Goal: Task Accomplishment & Management: Manage account settings

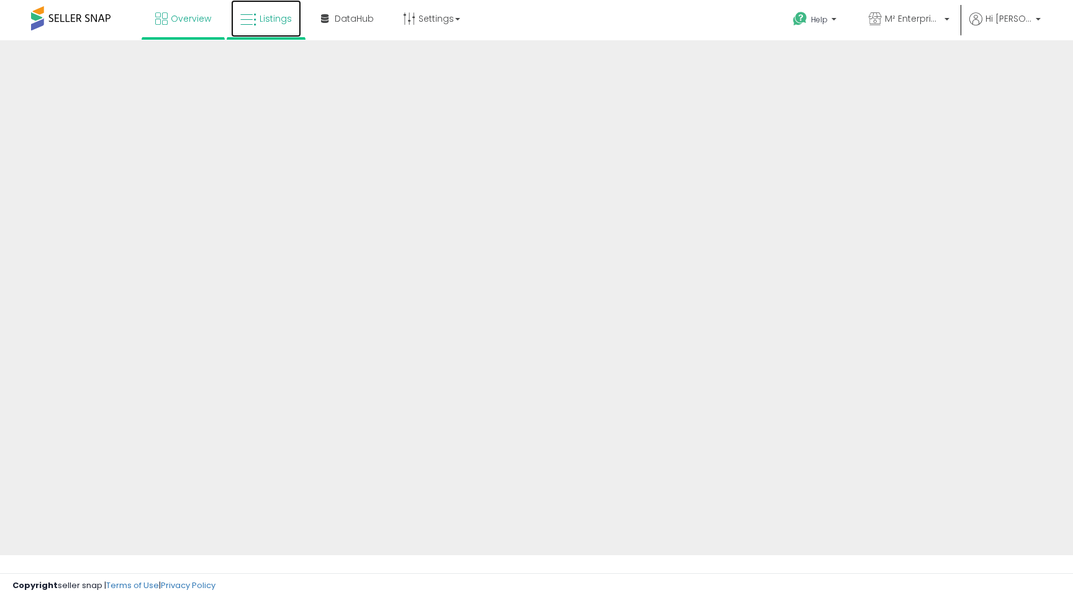
click at [268, 23] on span "Listings" at bounding box center [275, 18] width 32 height 12
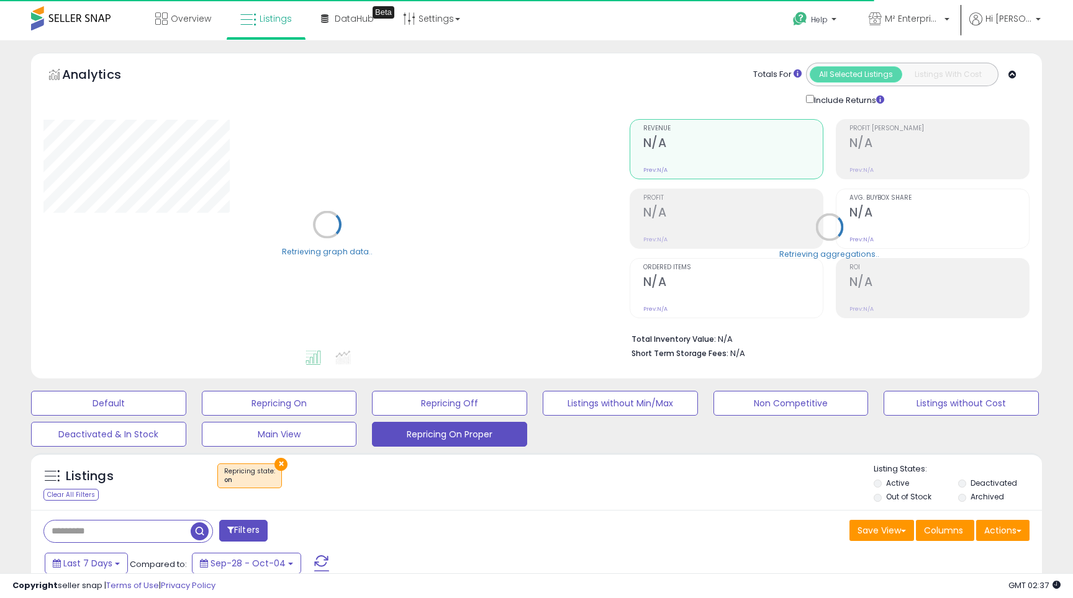
click at [135, 534] on input "text" at bounding box center [119, 532] width 151 height 22
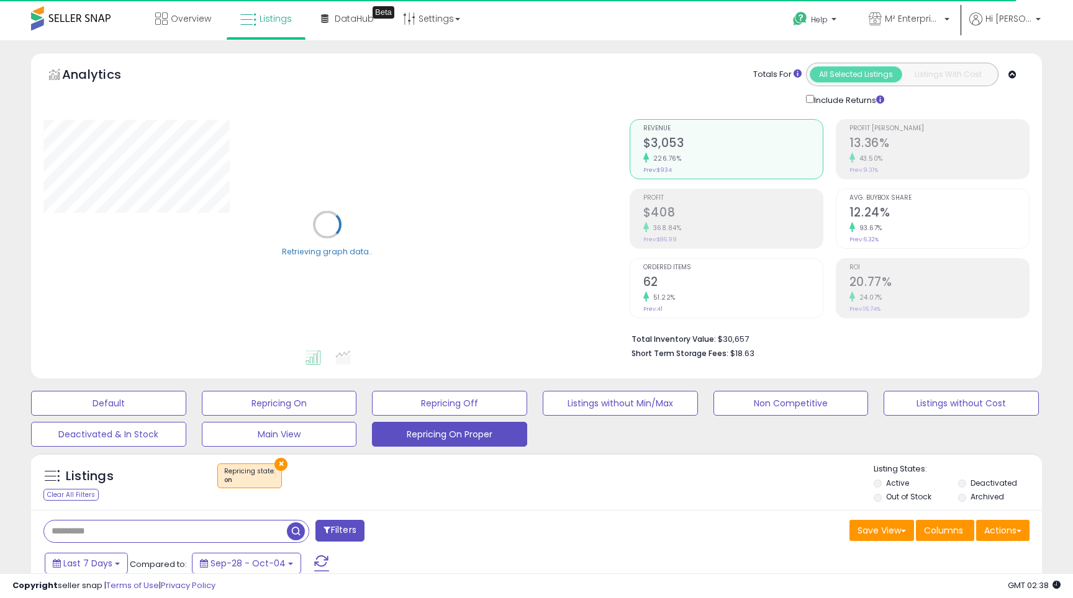
paste input "**********"
type input "**********"
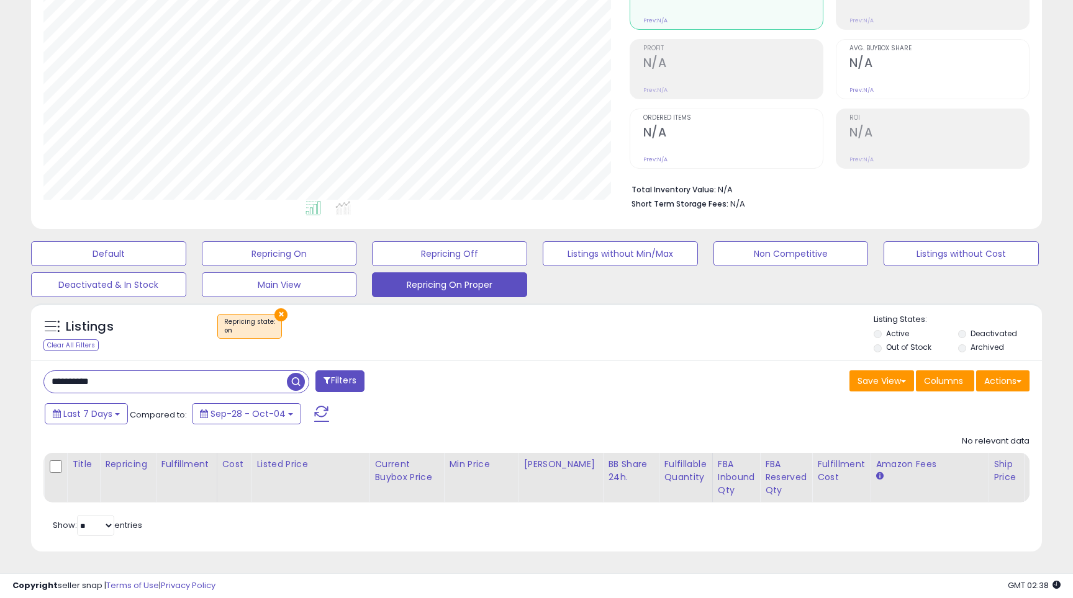
scroll to position [254, 585]
click at [428, 264] on div "Default Repricing On Repricing Off Listings without Min/Max Non Competitive Lis…" at bounding box center [537, 266] width 1042 height 62
click at [428, 252] on button "Repricing Off" at bounding box center [449, 253] width 155 height 25
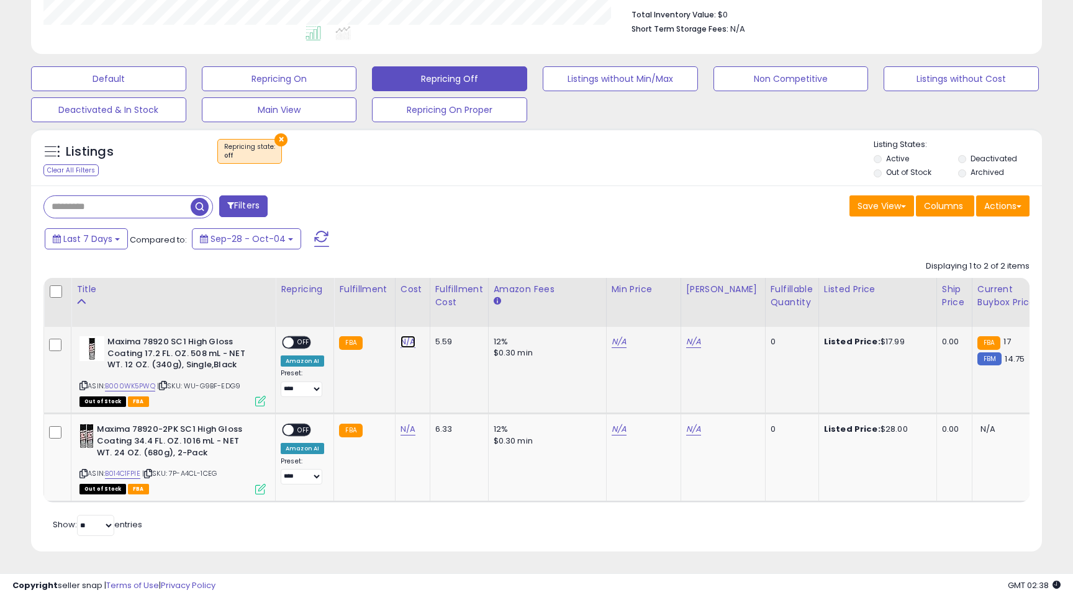
click at [403, 340] on link "N/A" at bounding box center [407, 342] width 15 height 12
type input "****"
click at [449, 308] on button "submit" at bounding box center [444, 311] width 21 height 19
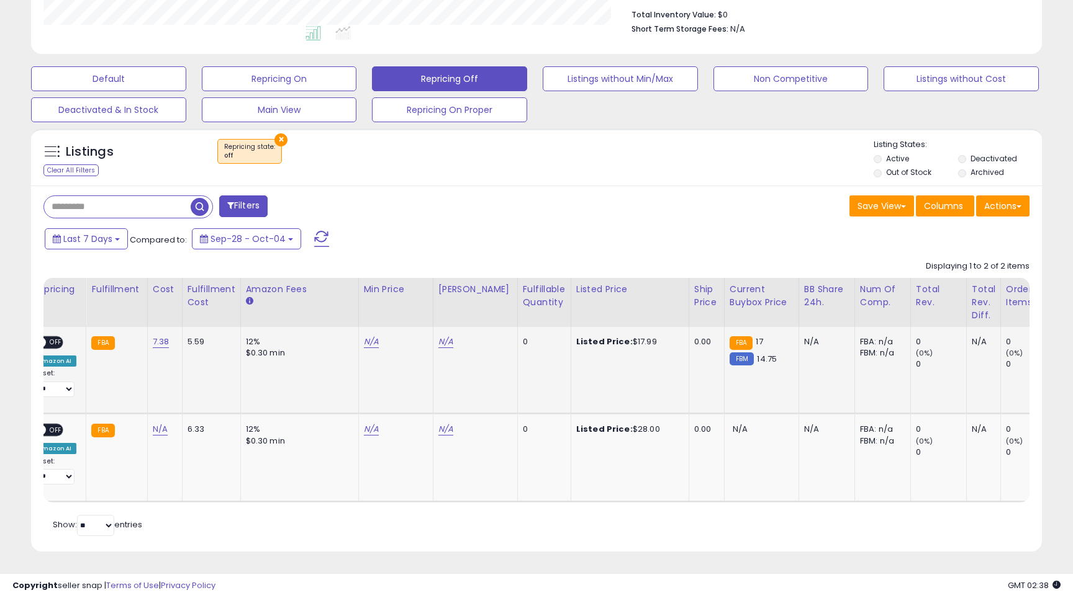
scroll to position [0, 232]
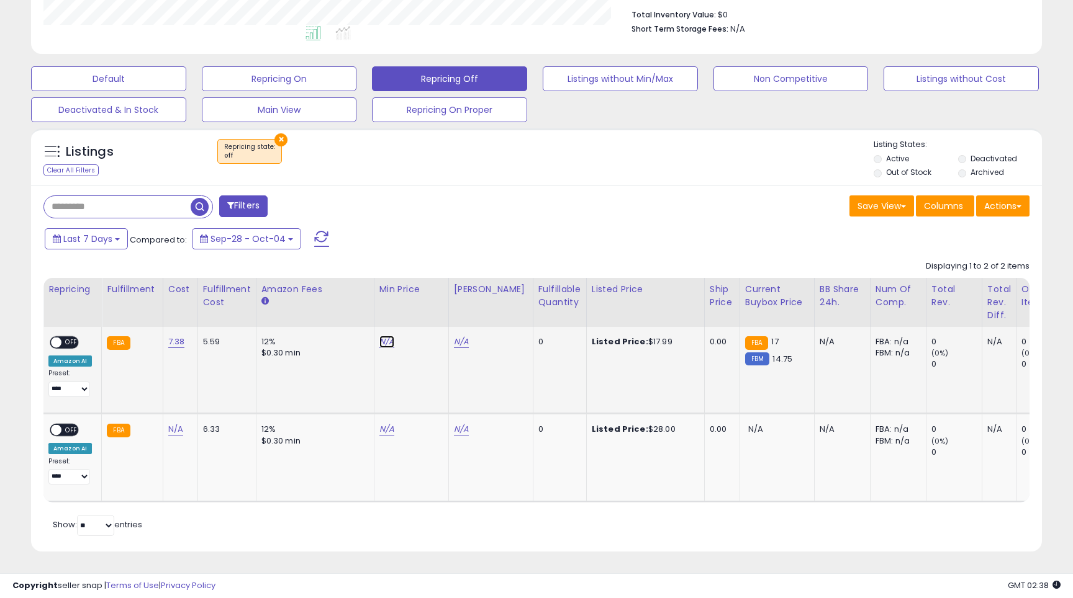
click at [379, 343] on link "N/A" at bounding box center [386, 342] width 15 height 12
type input "*****"
click at [422, 300] on button "submit" at bounding box center [421, 298] width 21 height 19
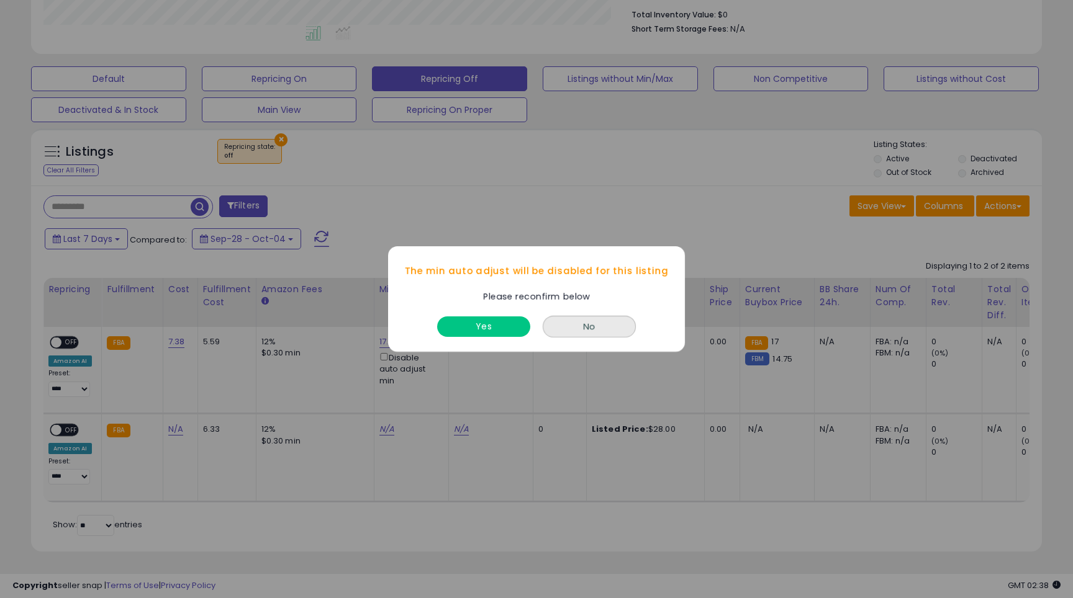
click at [452, 311] on div "Yes" at bounding box center [483, 323] width 99 height 33
click at [453, 320] on button "Yes" at bounding box center [483, 327] width 93 height 20
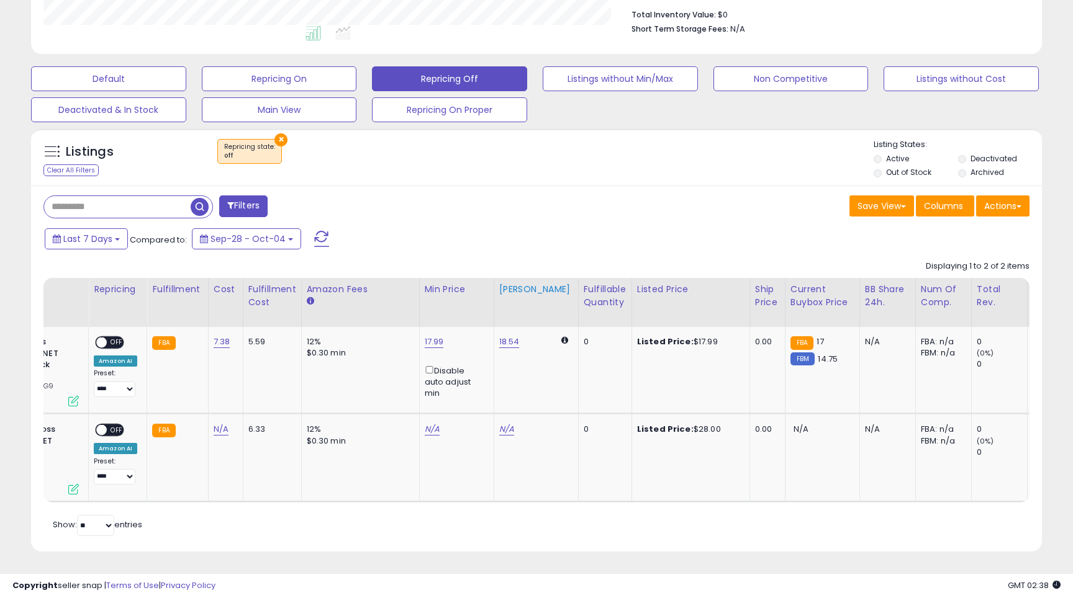
scroll to position [0, 172]
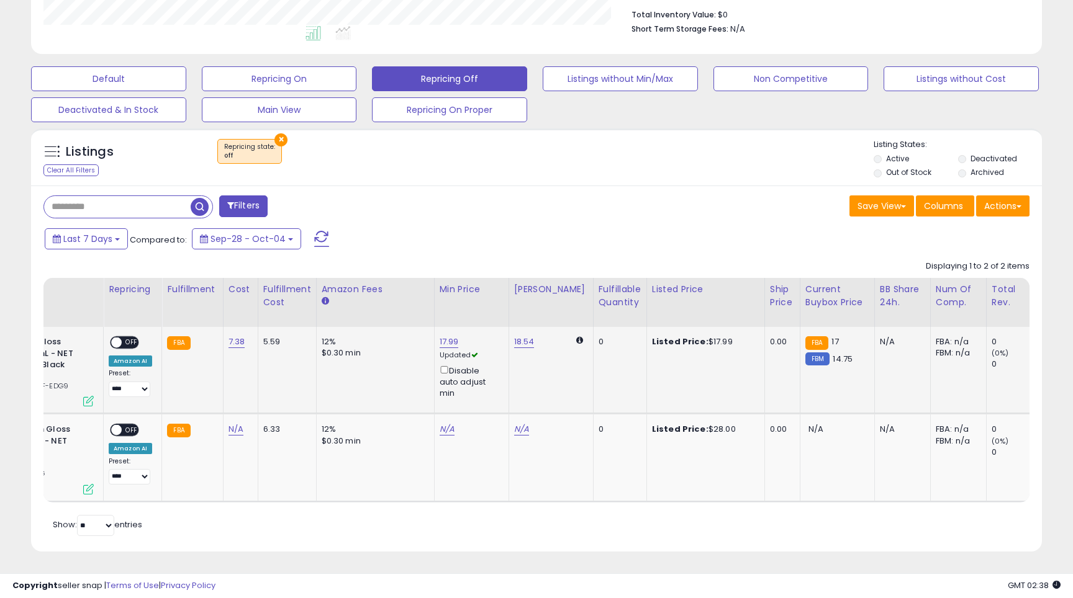
click at [119, 344] on span at bounding box center [116, 343] width 11 height 11
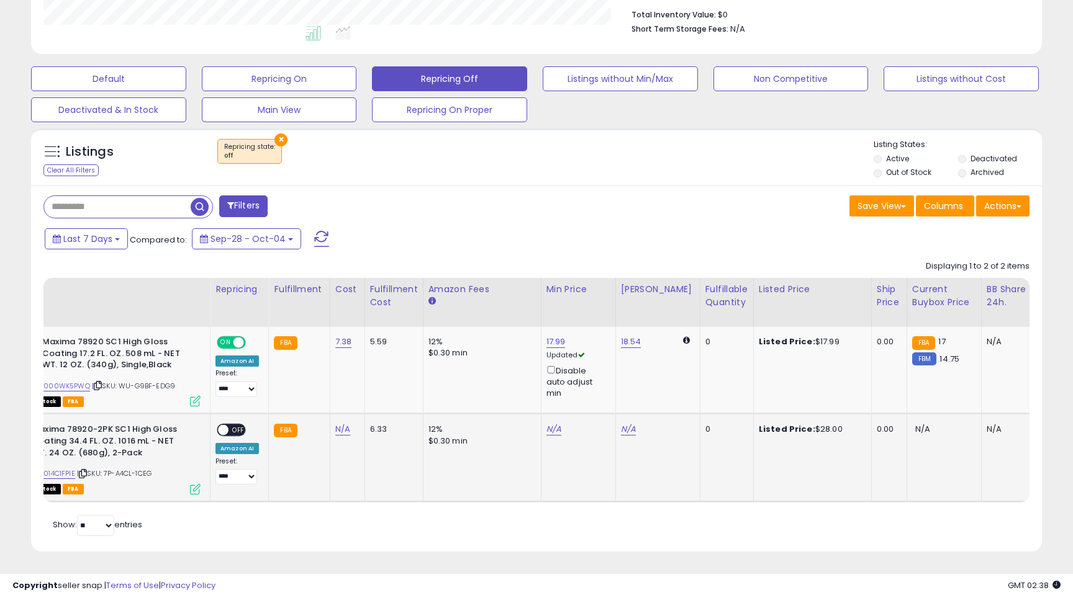
scroll to position [0, 0]
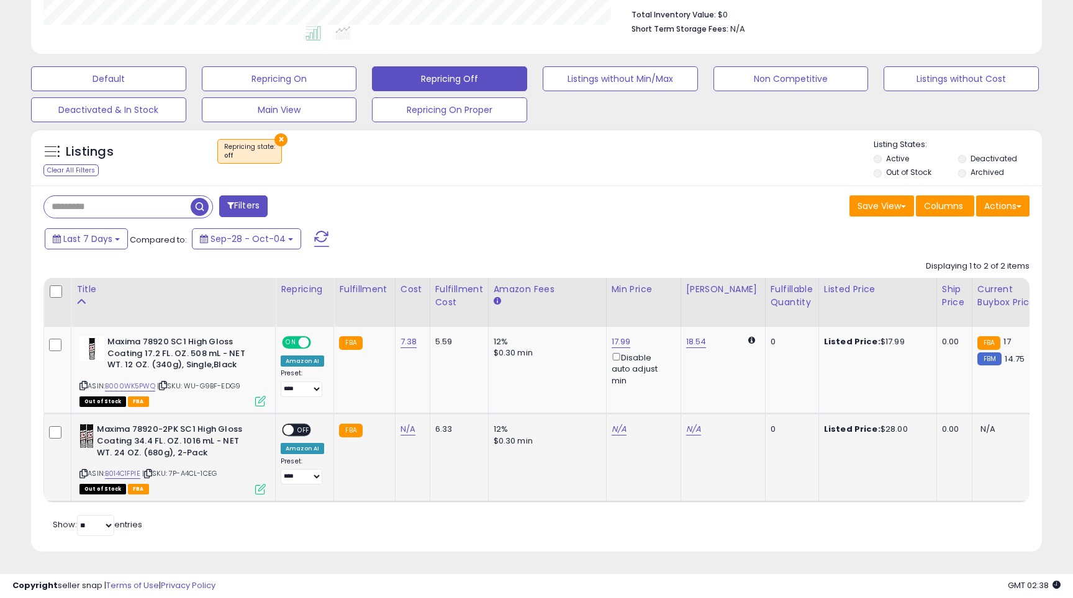
click at [395, 432] on td "N/A" at bounding box center [412, 458] width 35 height 88
click at [408, 430] on link "N/A" at bounding box center [407, 429] width 15 height 12
type input "*****"
click at [448, 399] on icon "submit" at bounding box center [444, 397] width 7 height 7
click at [611, 432] on link "N/A" at bounding box center [618, 429] width 15 height 12
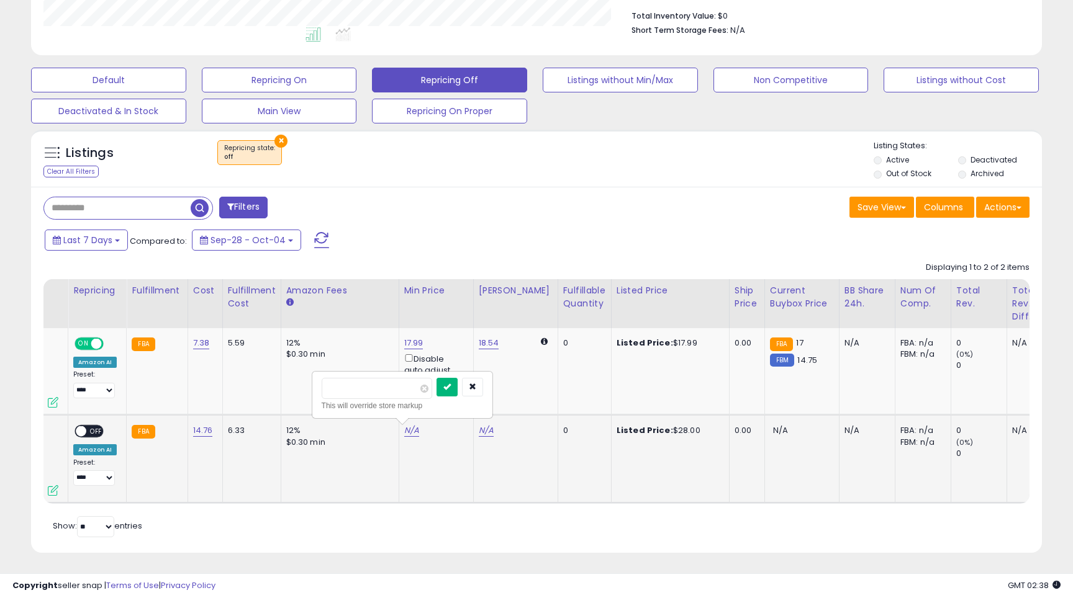
type input "**"
click at [451, 390] on icon "submit" at bounding box center [446, 386] width 7 height 7
click at [84, 430] on span at bounding box center [81, 431] width 11 height 11
click at [409, 446] on div "Disable auto adjust min" at bounding box center [434, 458] width 60 height 36
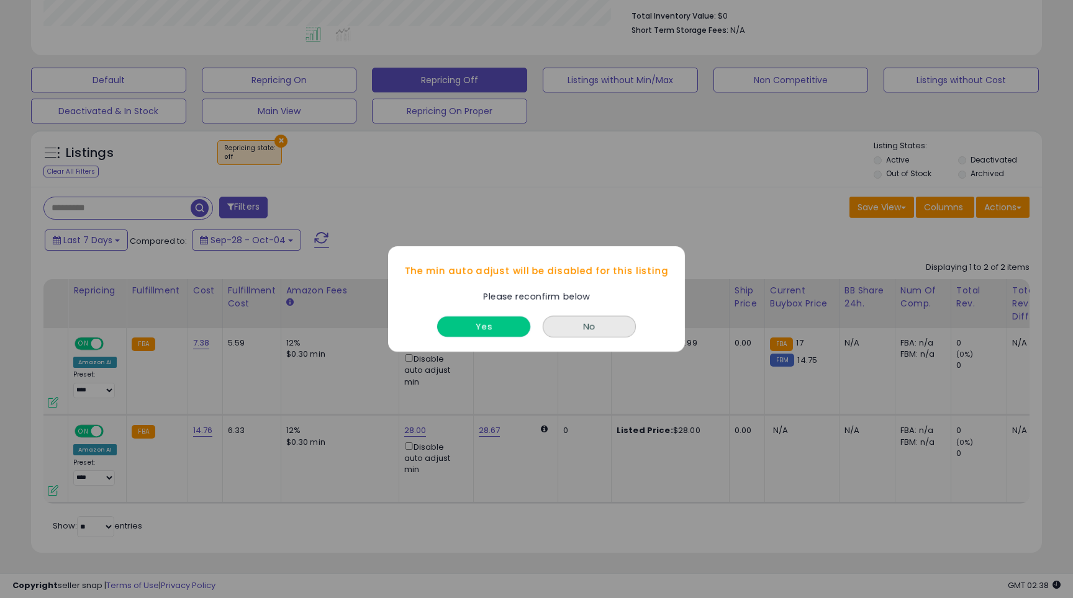
click at [459, 323] on button "Yes" at bounding box center [483, 327] width 93 height 20
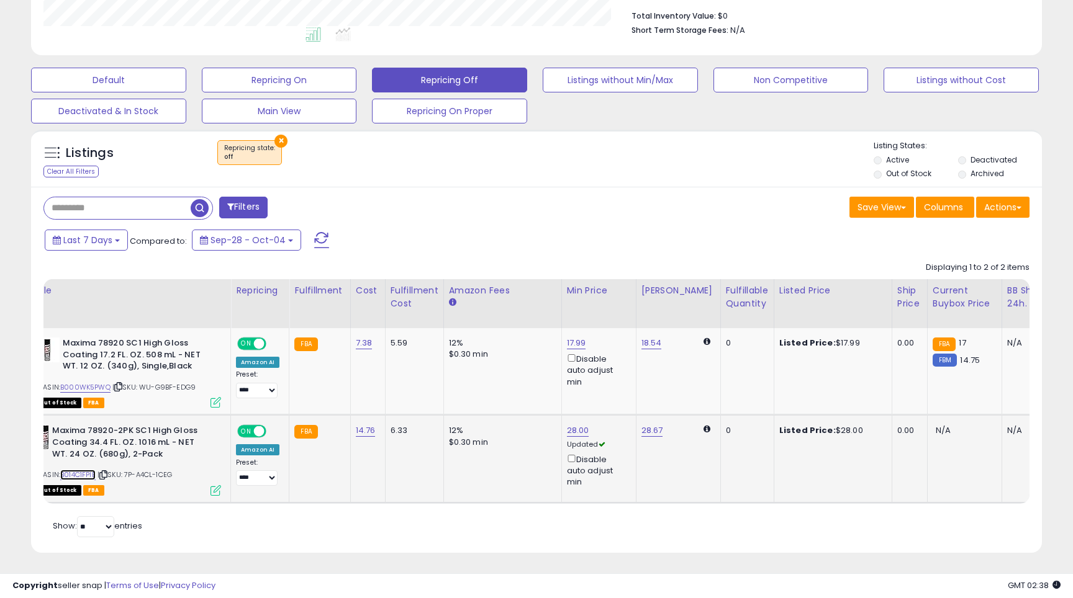
click at [85, 472] on link "B014C1FPIE" at bounding box center [77, 475] width 35 height 11
click at [574, 421] on td "28.00 Disable auto adjust min" at bounding box center [598, 459] width 74 height 88
click at [573, 429] on link "28.00" at bounding box center [578, 431] width 22 height 12
type input "**"
click at [616, 385] on icon "submit" at bounding box center [612, 386] width 7 height 7
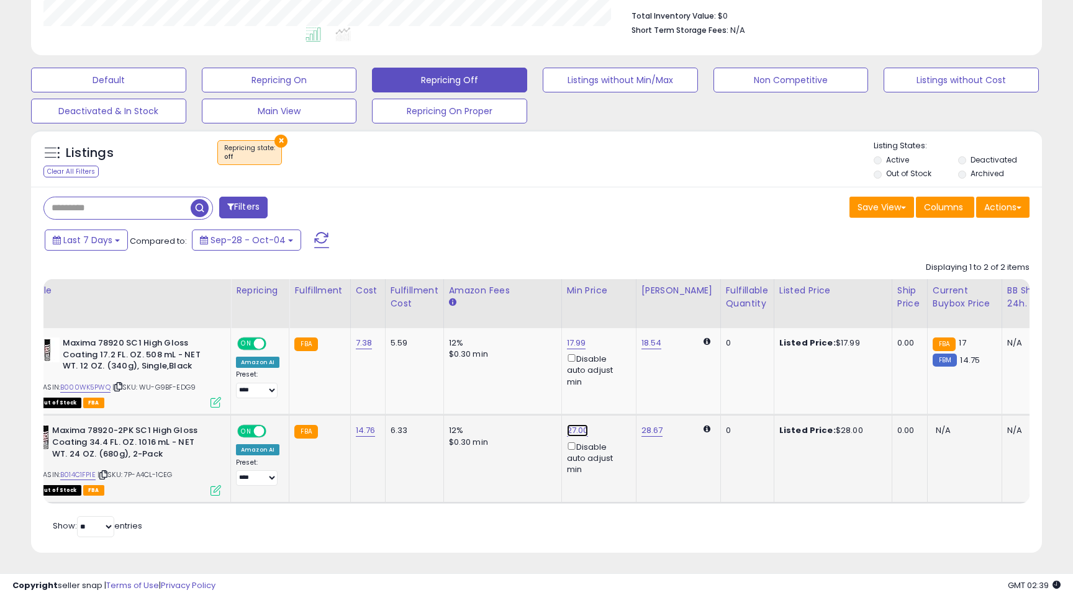
click at [567, 426] on link "27.00" at bounding box center [578, 431] width 22 height 12
type input "*"
type input "*****"
click at [617, 386] on button "submit" at bounding box center [611, 387] width 21 height 19
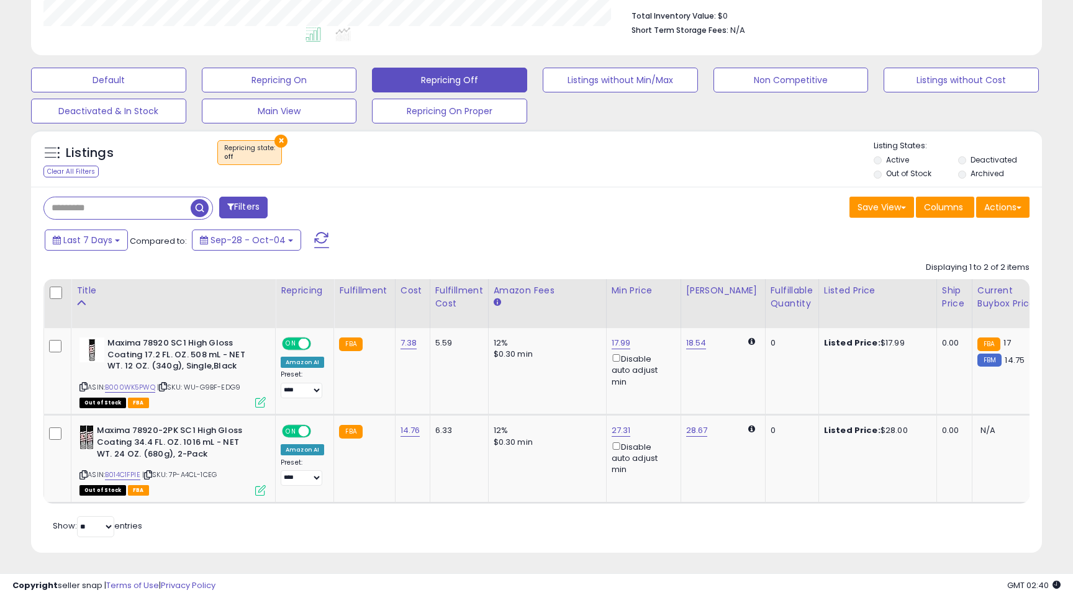
click at [144, 205] on input "text" at bounding box center [117, 208] width 146 height 22
paste input "**********"
type input "**********"
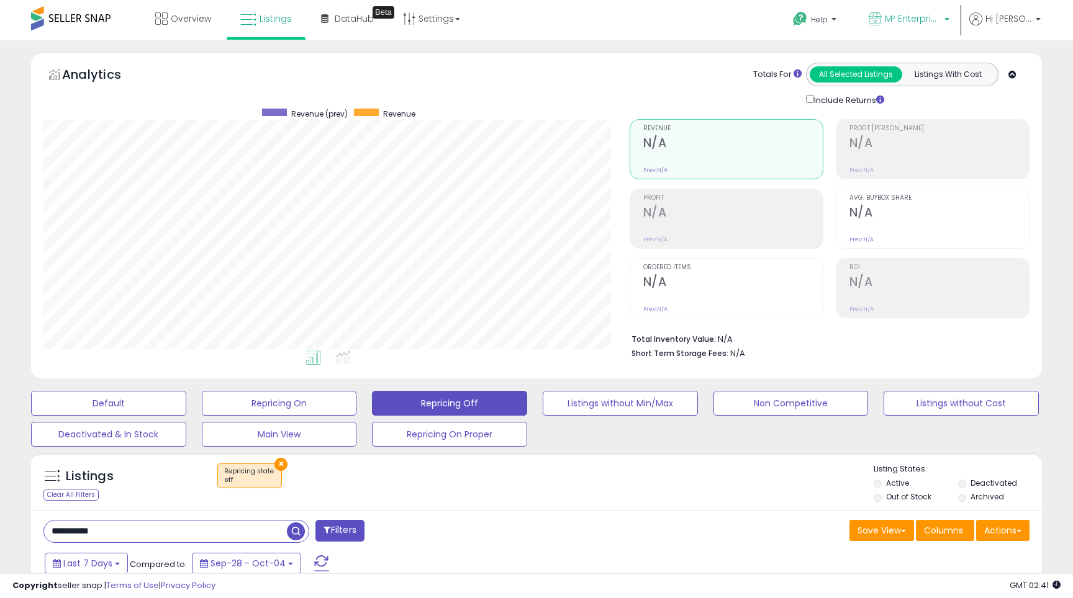
click at [938, 15] on span "M² Enterprises" at bounding box center [912, 18] width 56 height 12
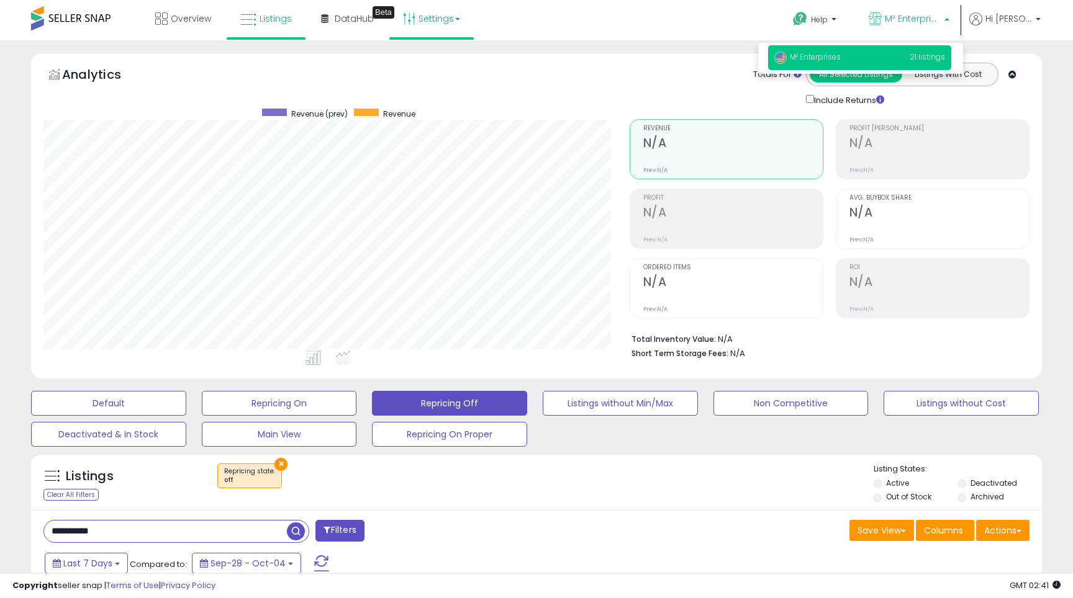
click at [454, 22] on link "Settings" at bounding box center [432, 18] width 76 height 37
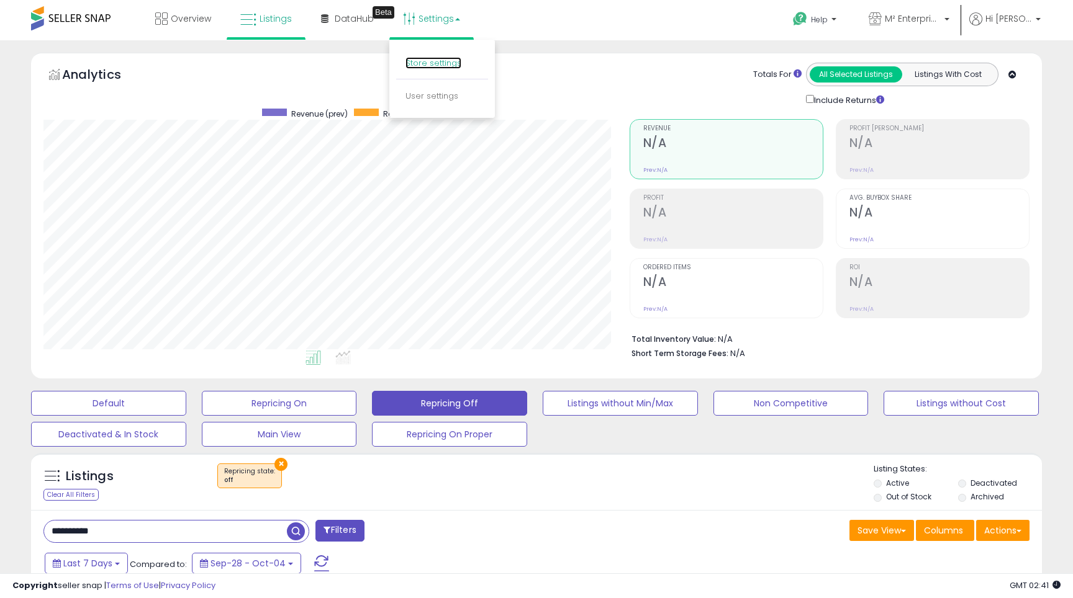
click at [436, 57] on link "Store settings" at bounding box center [433, 63] width 56 height 12
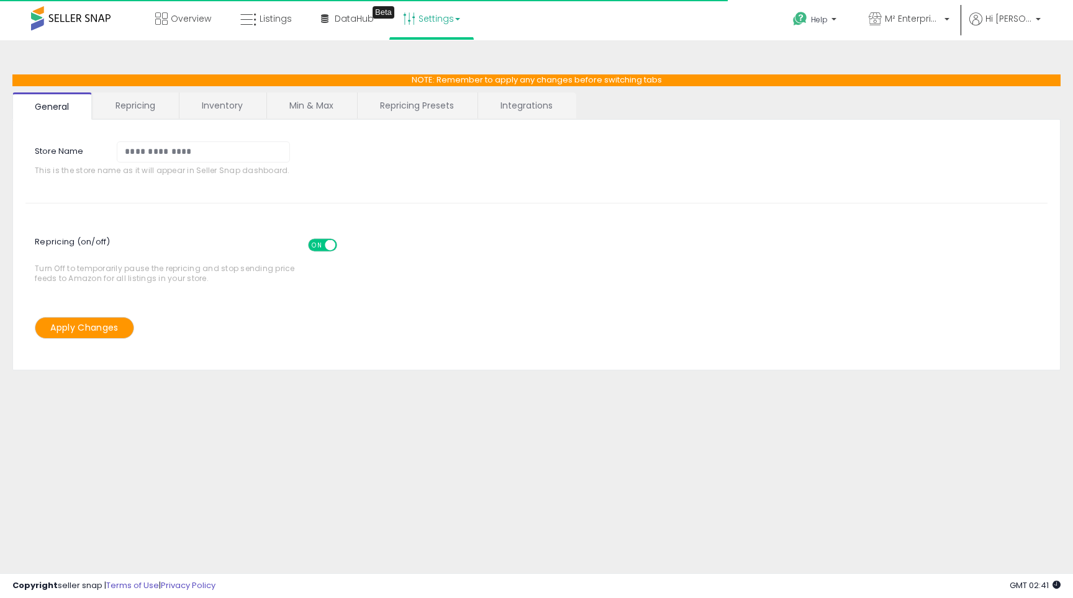
click at [405, 107] on link "Repricing Presets" at bounding box center [417, 105] width 119 height 26
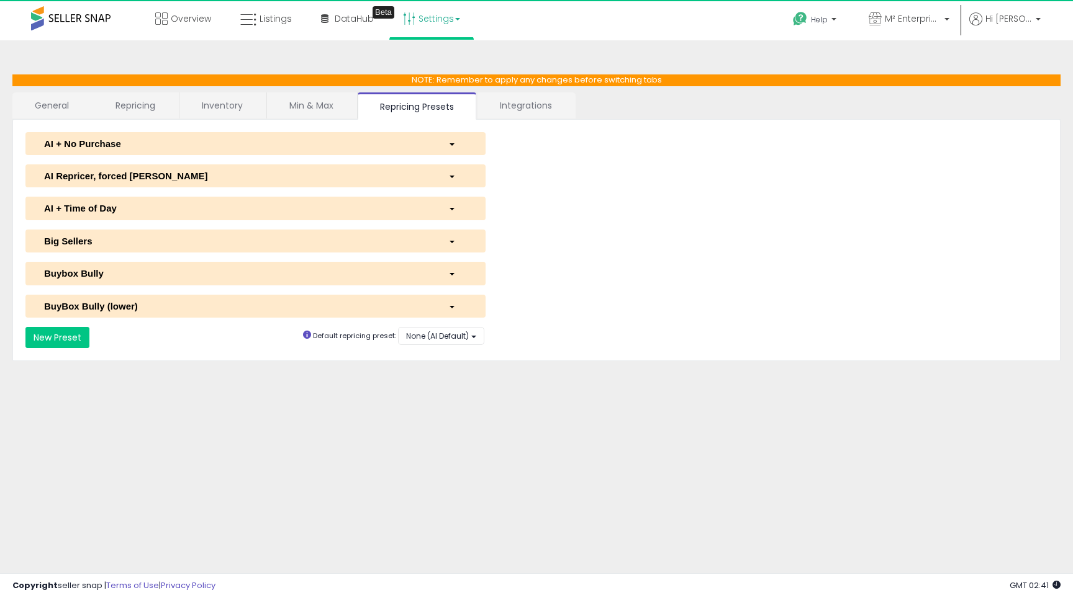
click at [310, 102] on link "Min & Max" at bounding box center [311, 105] width 89 height 26
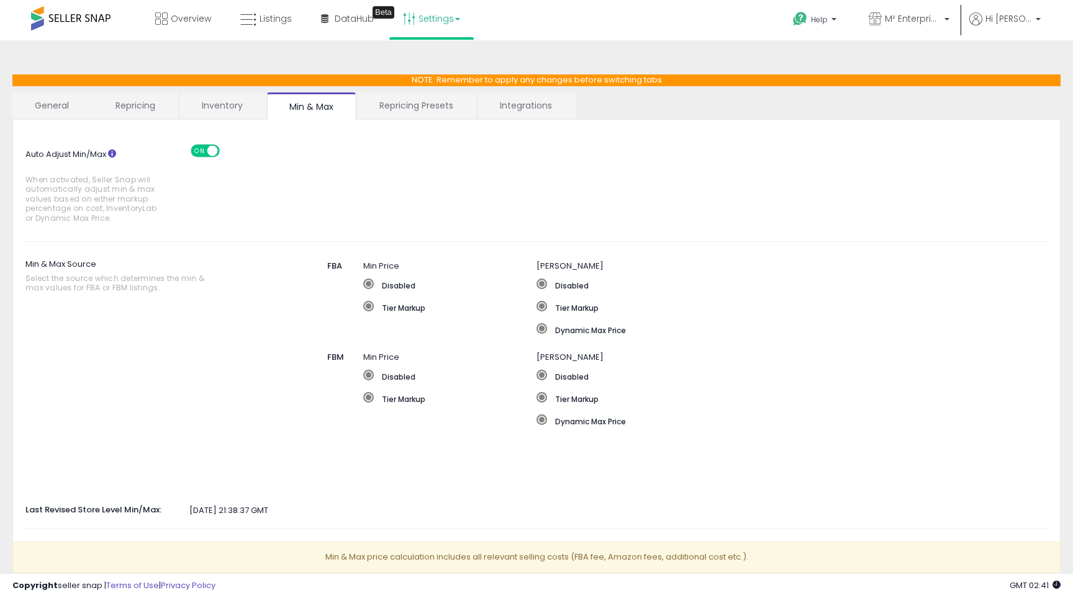
click at [234, 104] on link "Inventory" at bounding box center [222, 105] width 86 height 26
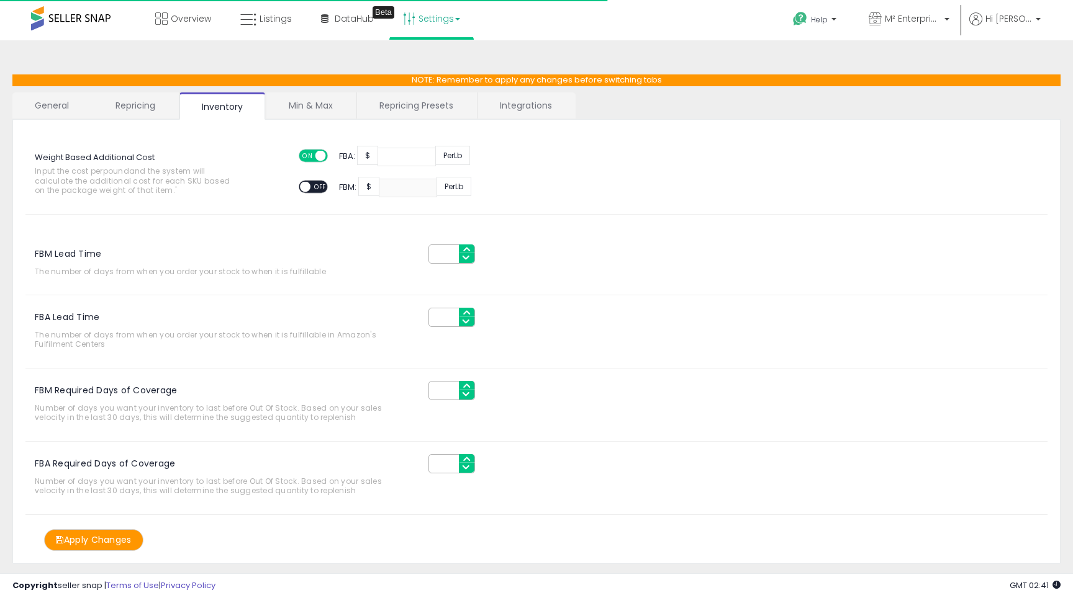
click at [153, 105] on link "Repricing" at bounding box center [135, 105] width 84 height 26
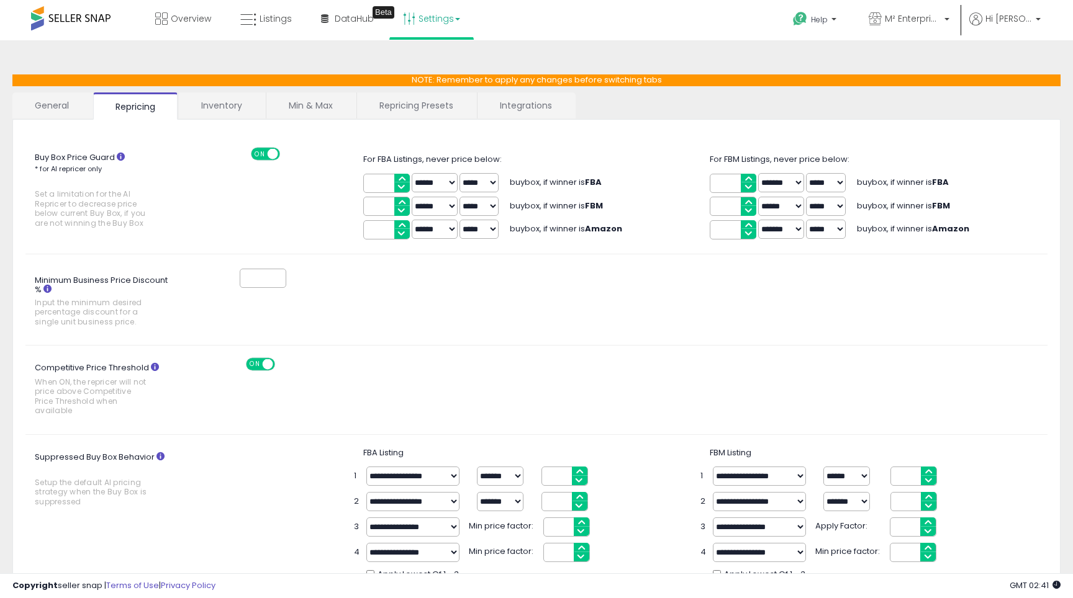
click at [228, 110] on link "Inventory" at bounding box center [222, 105] width 86 height 26
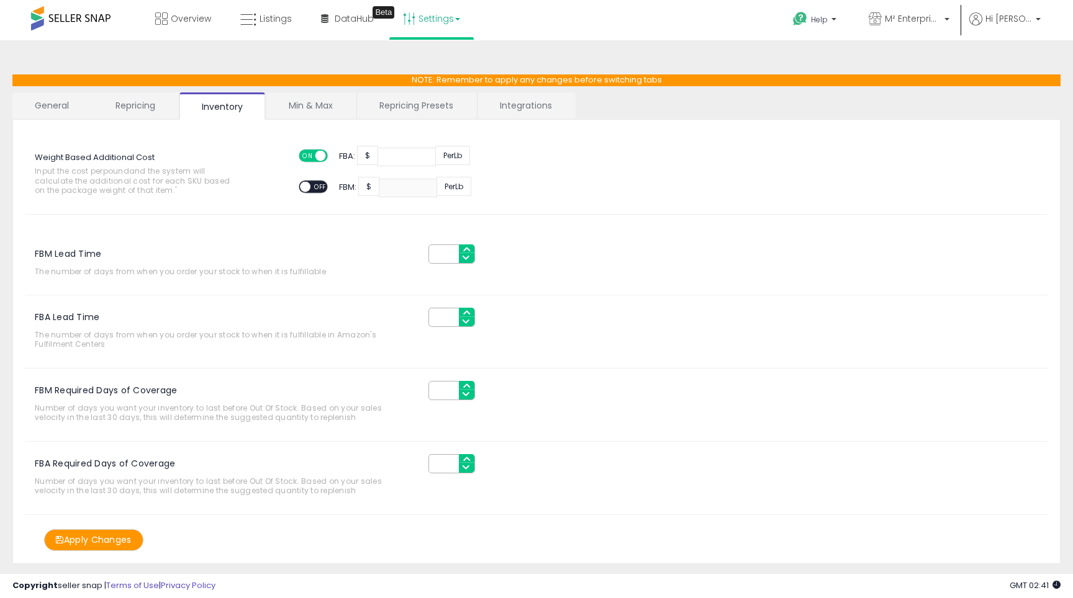
click at [77, 102] on link "General" at bounding box center [51, 105] width 79 height 26
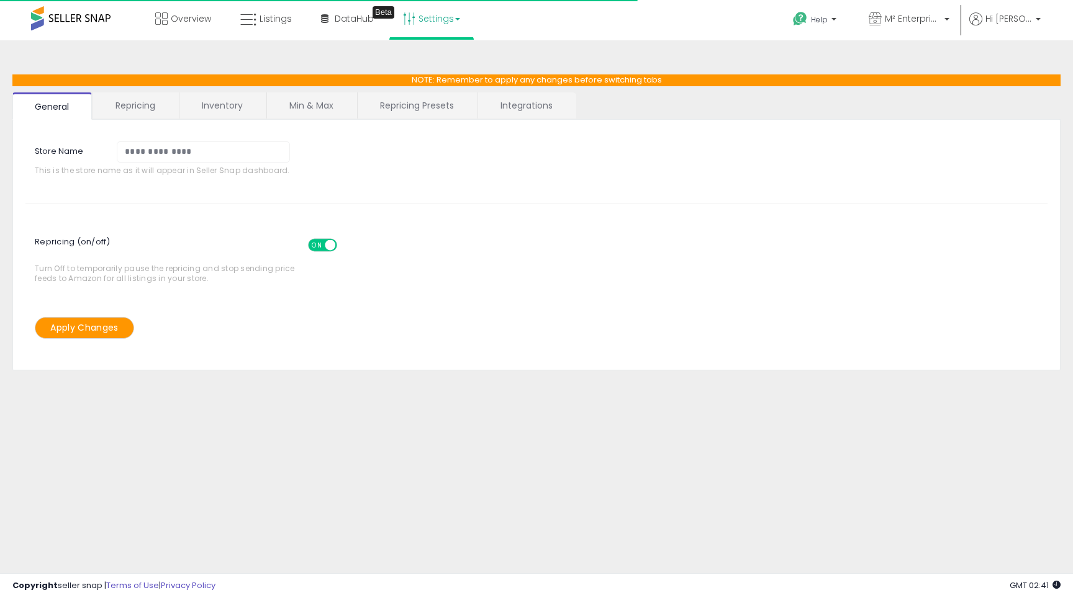
click at [130, 106] on link "Repricing" at bounding box center [135, 105] width 84 height 26
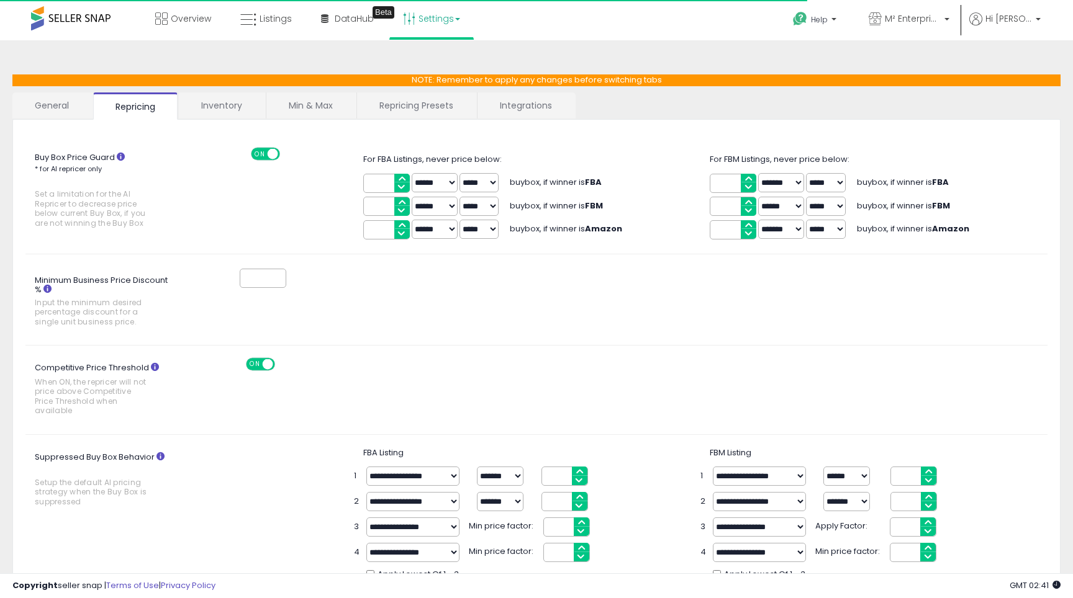
click at [223, 120] on div "Buy Box Price Guard * for AI repricer only Set a limitation for the AI Repricer…" at bounding box center [536, 599] width 1048 height 958
click at [217, 110] on link "Inventory" at bounding box center [222, 105] width 86 height 26
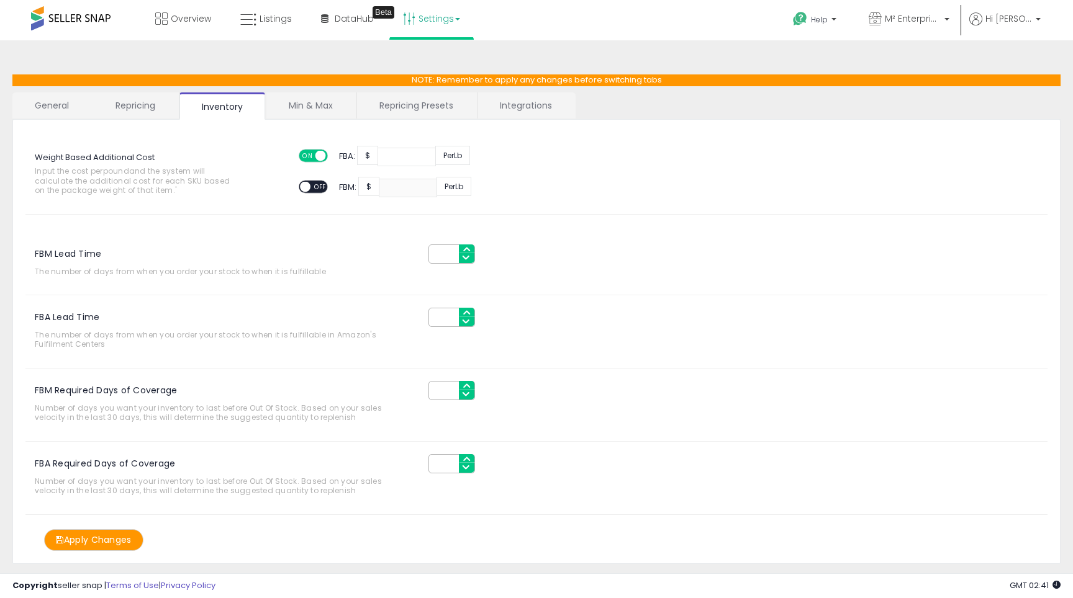
click at [405, 157] on input "****" at bounding box center [406, 157] width 58 height 19
type input "****"
click at [119, 531] on button "Apply Changes" at bounding box center [93, 540] width 99 height 22
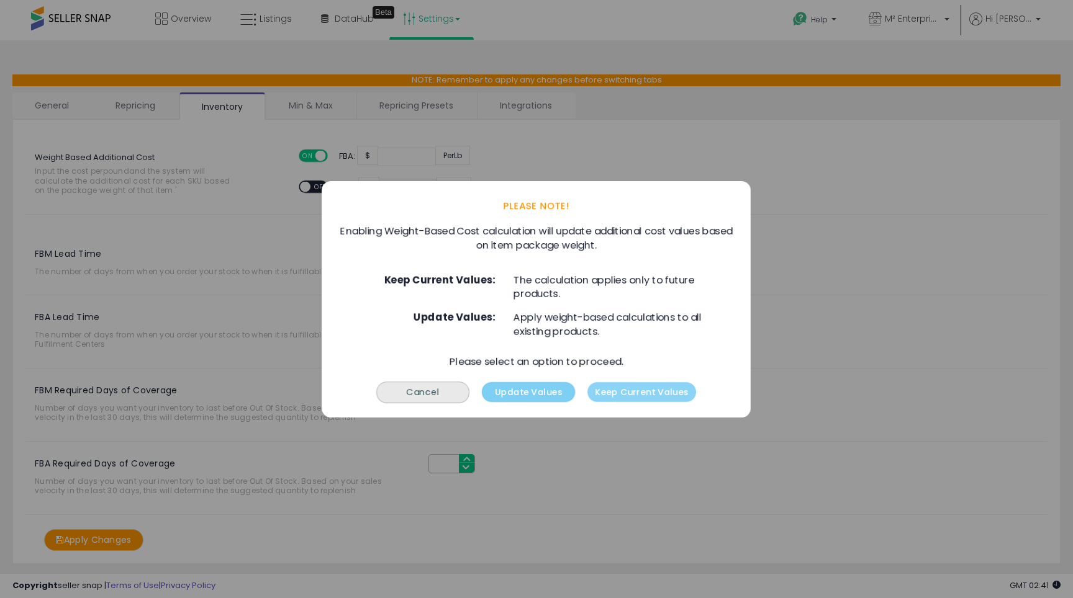
click at [554, 395] on button "Update Values" at bounding box center [528, 392] width 93 height 20
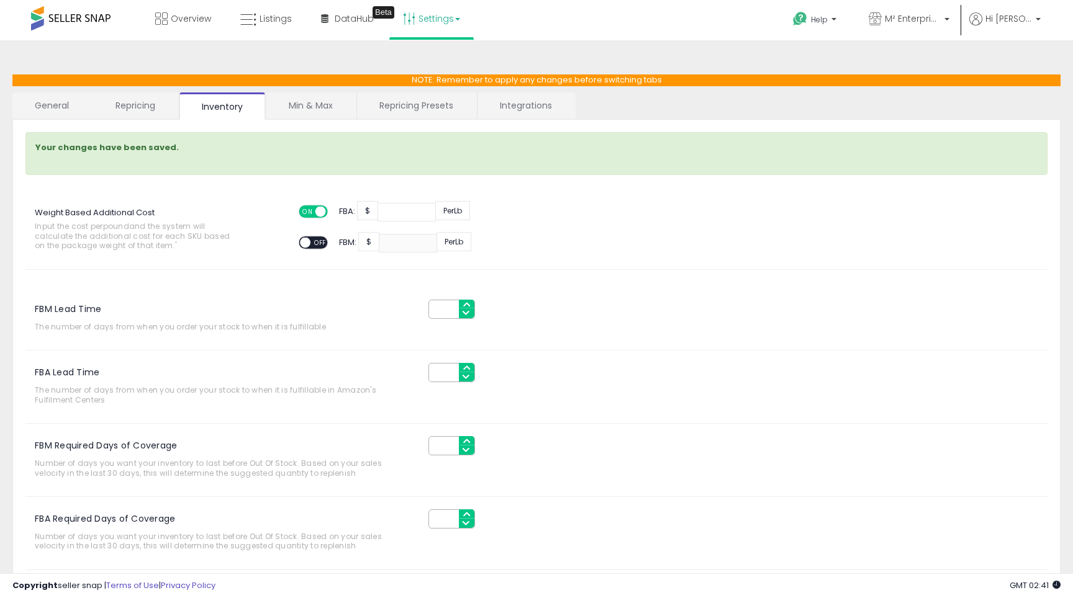
click at [115, 96] on link "Repricing" at bounding box center [135, 105] width 84 height 26
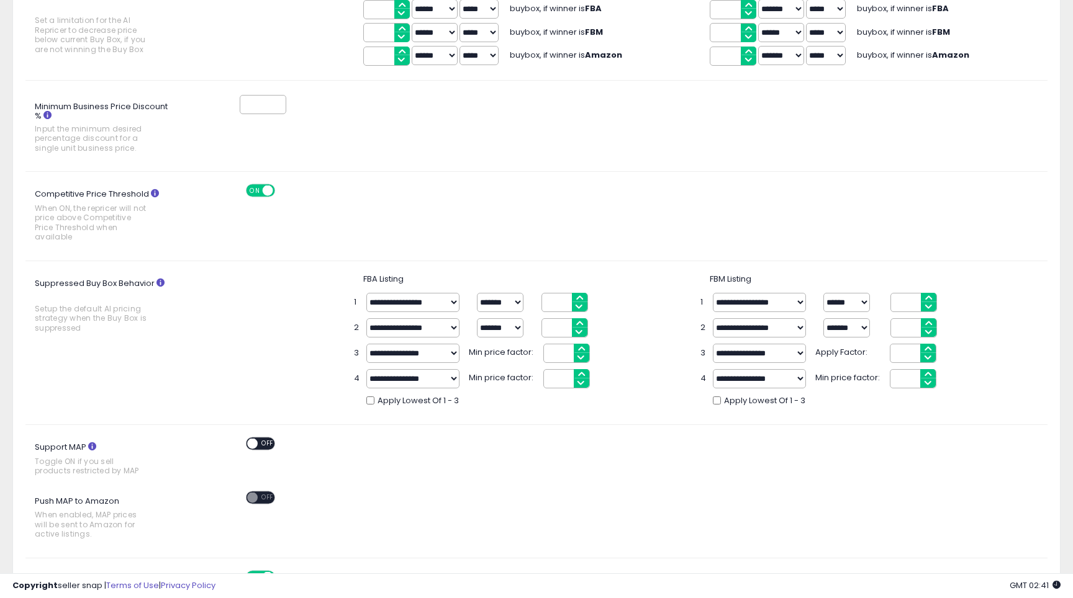
scroll to position [169, 0]
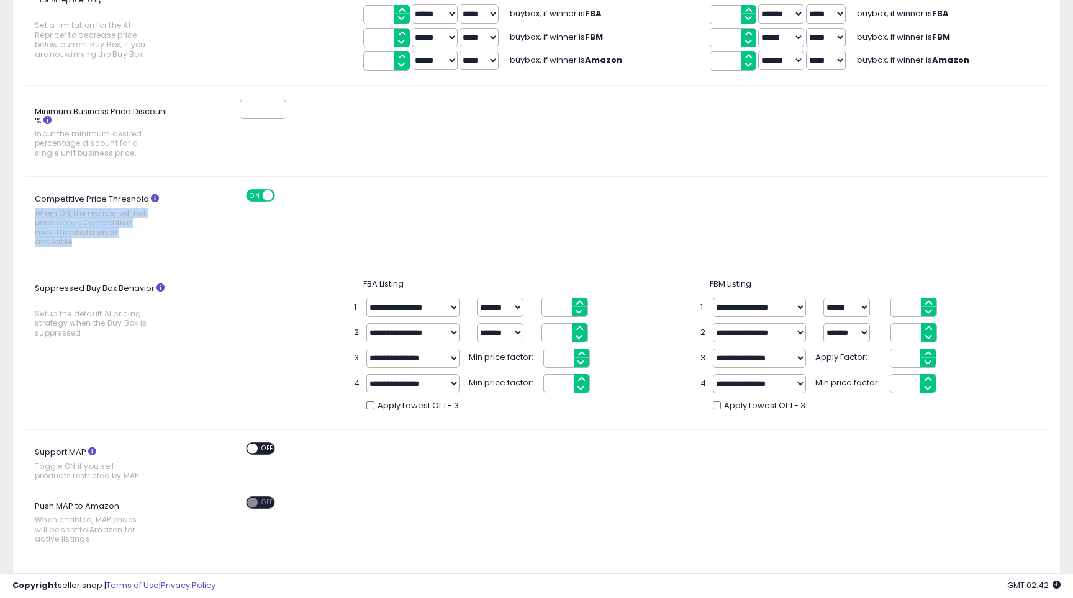
drag, startPoint x: 37, startPoint y: 212, endPoint x: 122, endPoint y: 242, distance: 89.5
click at [122, 242] on span "When ON, the repricer will not price above Competitive Price Threshold when ava…" at bounding box center [92, 228] width 115 height 38
drag, startPoint x: 122, startPoint y: 246, endPoint x: 36, endPoint y: 212, distance: 92.2
click at [36, 212] on span "When ON, the repricer will not price above Competitive Price Threshold when ava…" at bounding box center [92, 228] width 115 height 38
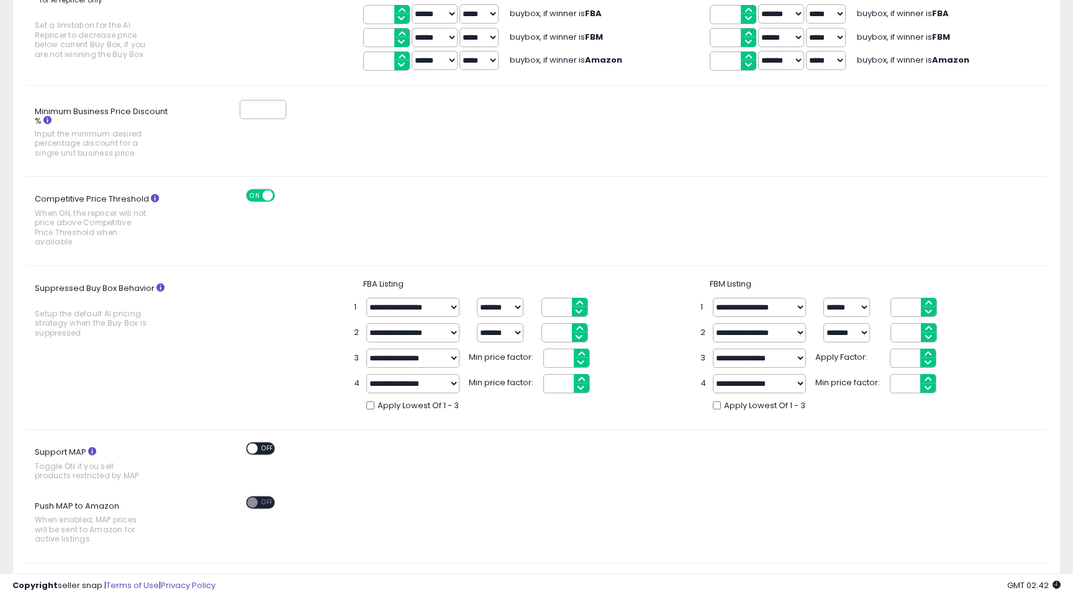
click at [156, 197] on icon at bounding box center [155, 198] width 8 height 8
click at [254, 189] on div "ON OFF" at bounding box center [260, 195] width 29 height 13
click at [257, 194] on span "ON" at bounding box center [255, 196] width 16 height 11
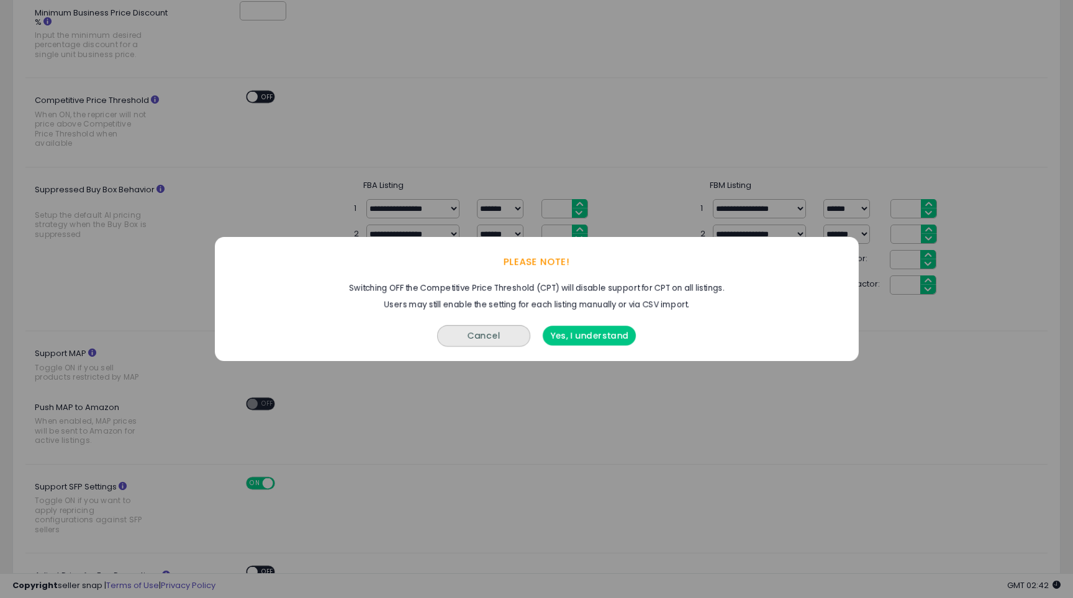
scroll to position [334, 0]
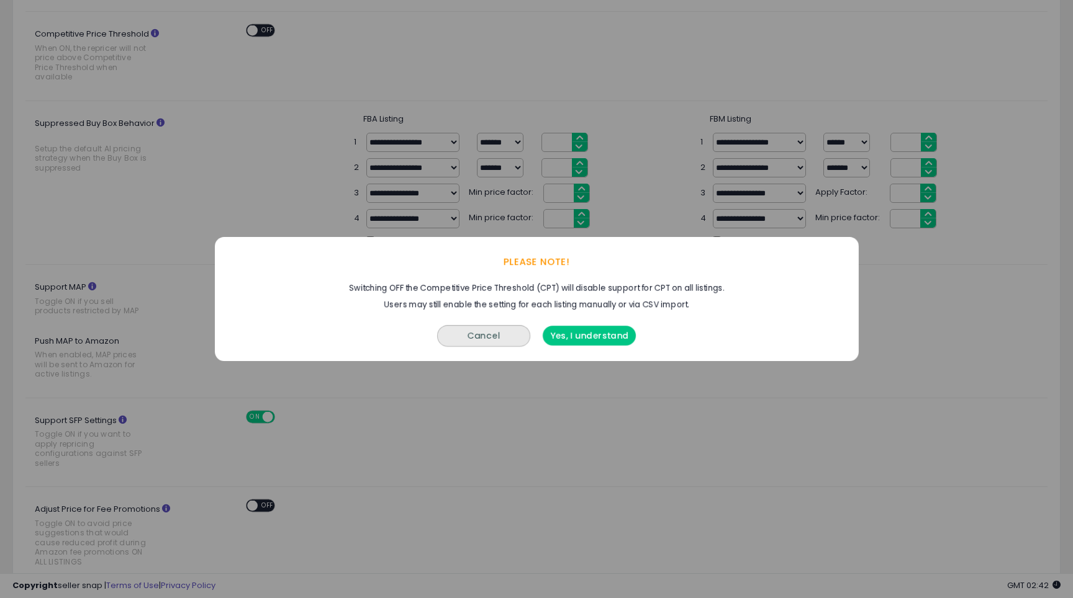
click at [588, 335] on button "Yes, I understand" at bounding box center [588, 336] width 93 height 20
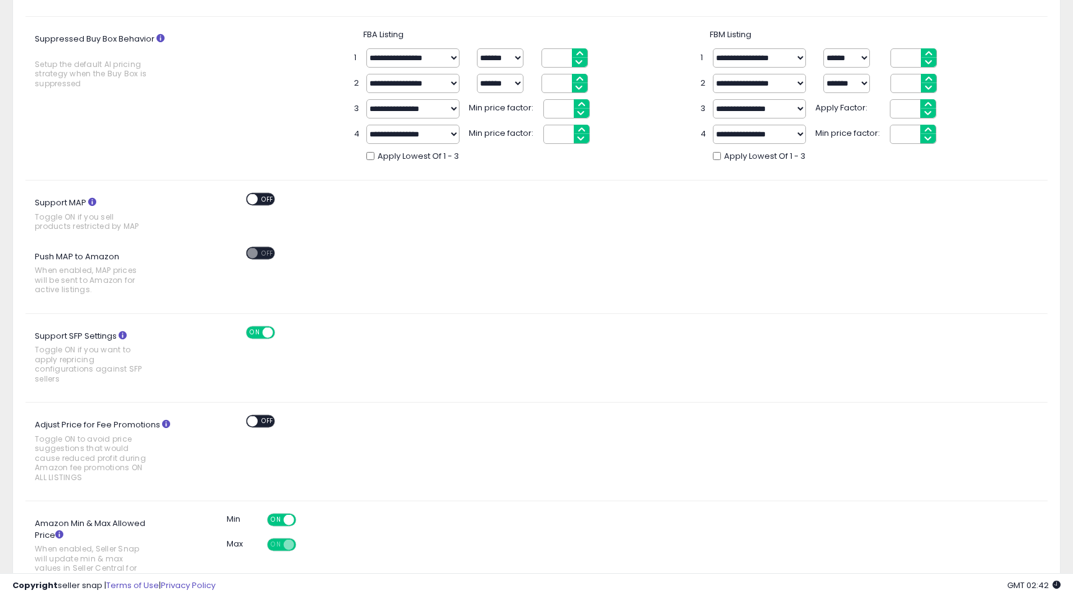
scroll to position [541, 0]
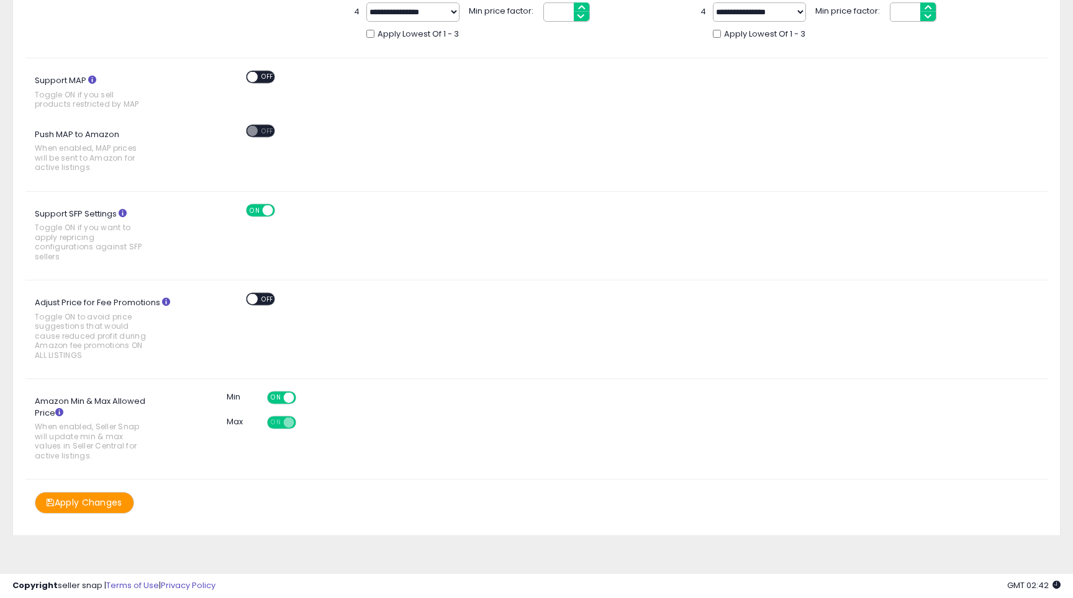
click at [120, 498] on button "Apply Changes" at bounding box center [84, 503] width 99 height 22
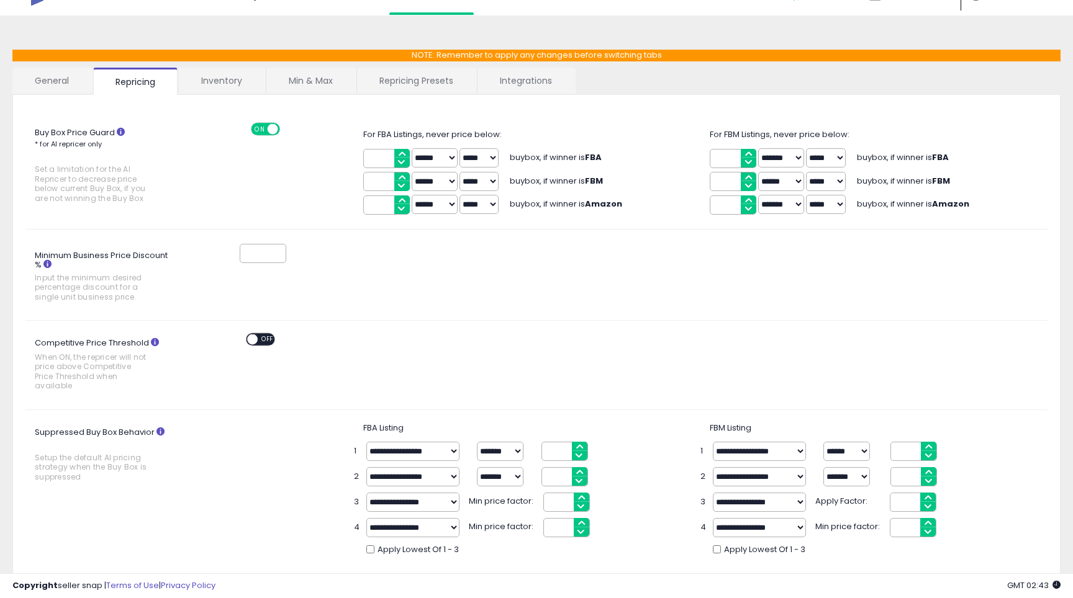
scroll to position [0, 0]
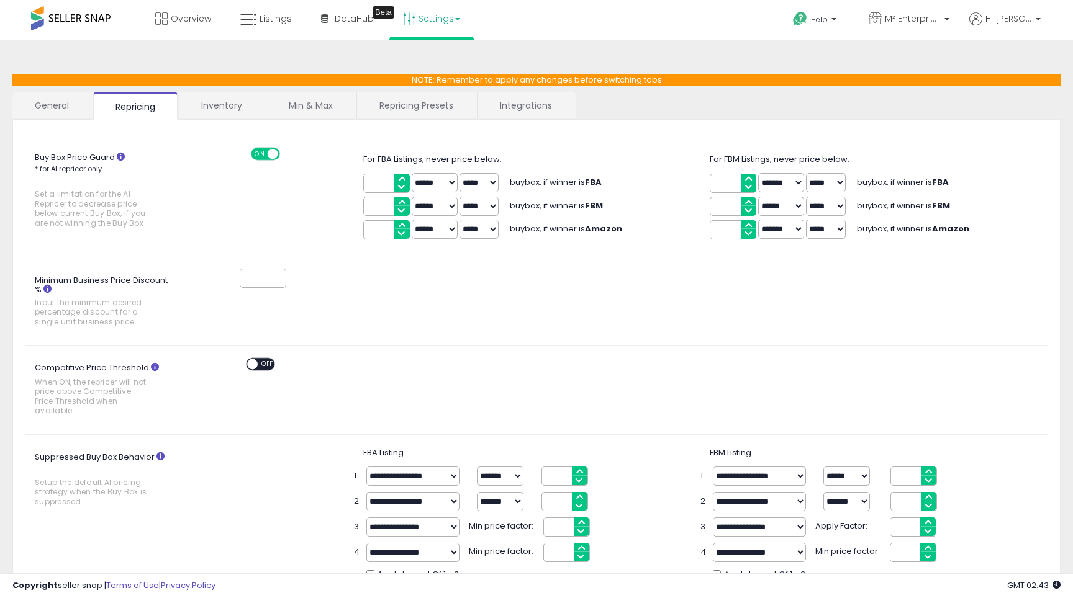
click at [246, 95] on link "Inventory" at bounding box center [222, 105] width 86 height 26
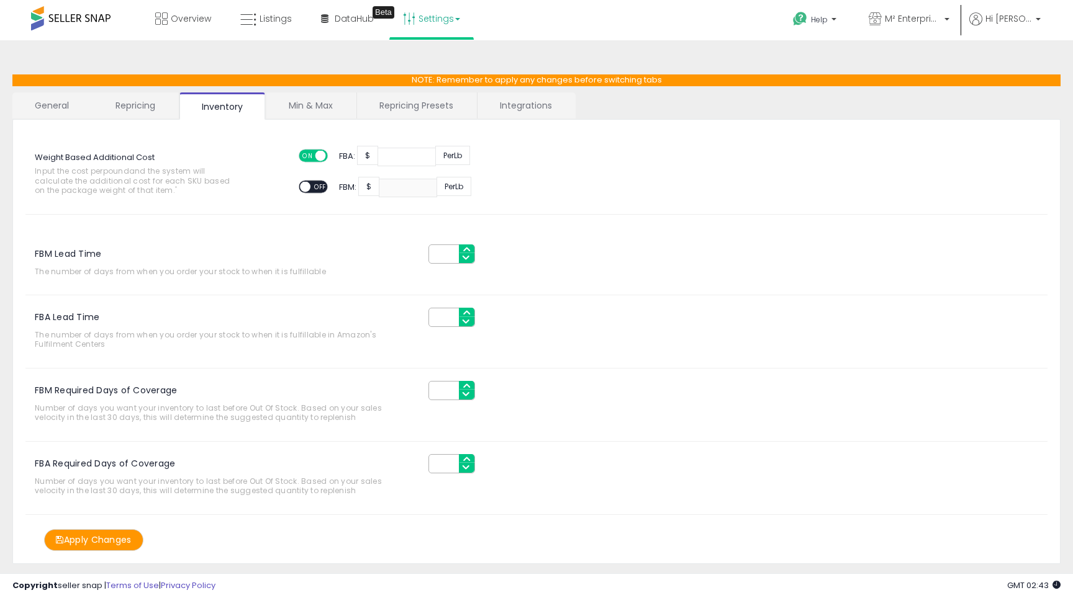
click at [303, 110] on link "Min & Max" at bounding box center [310, 105] width 89 height 26
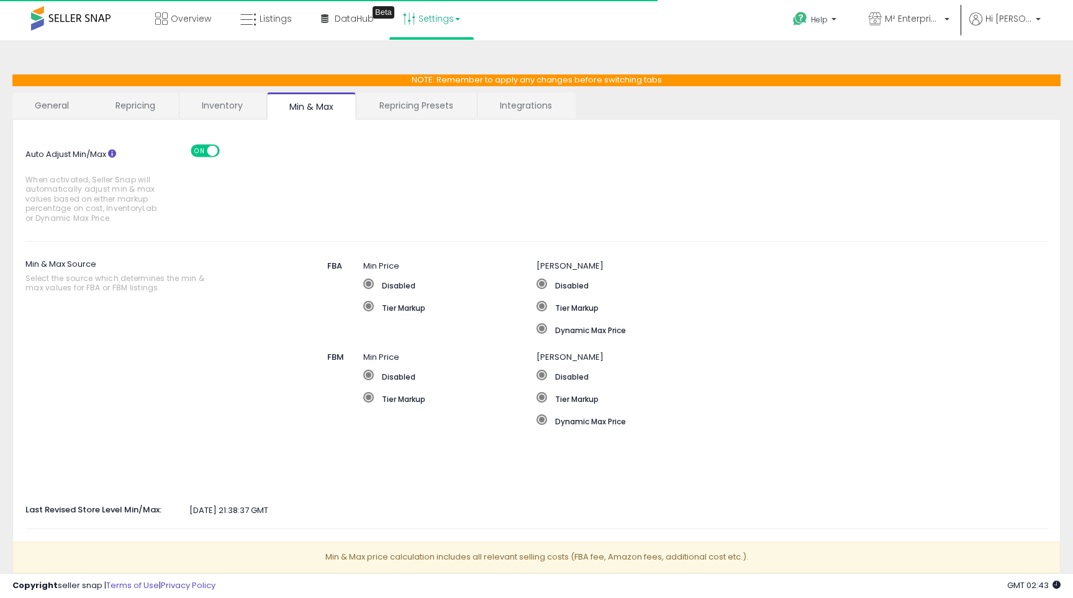
click at [396, 105] on link "Repricing Presets" at bounding box center [416, 105] width 119 height 26
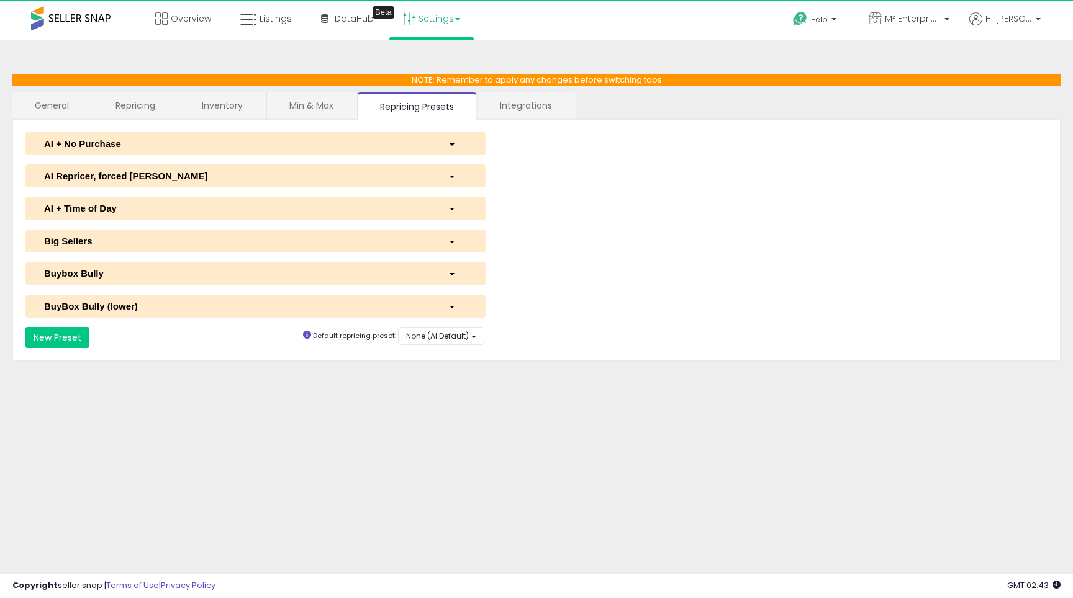
click at [290, 101] on link "Min & Max" at bounding box center [311, 105] width 89 height 26
